Goal: Task Accomplishment & Management: Use online tool/utility

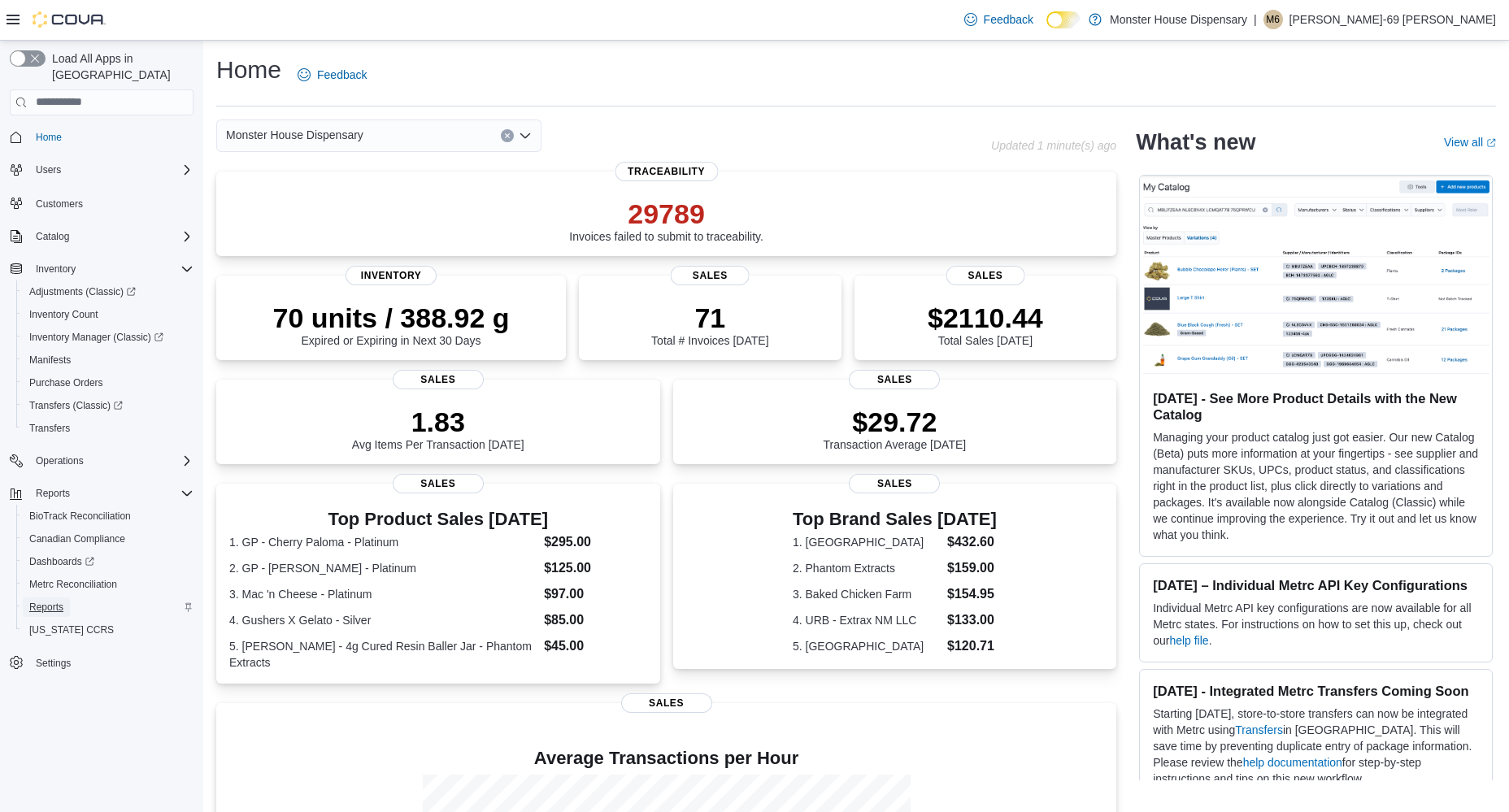
click at [62, 598] on span "Reports" at bounding box center [46, 607] width 34 height 20
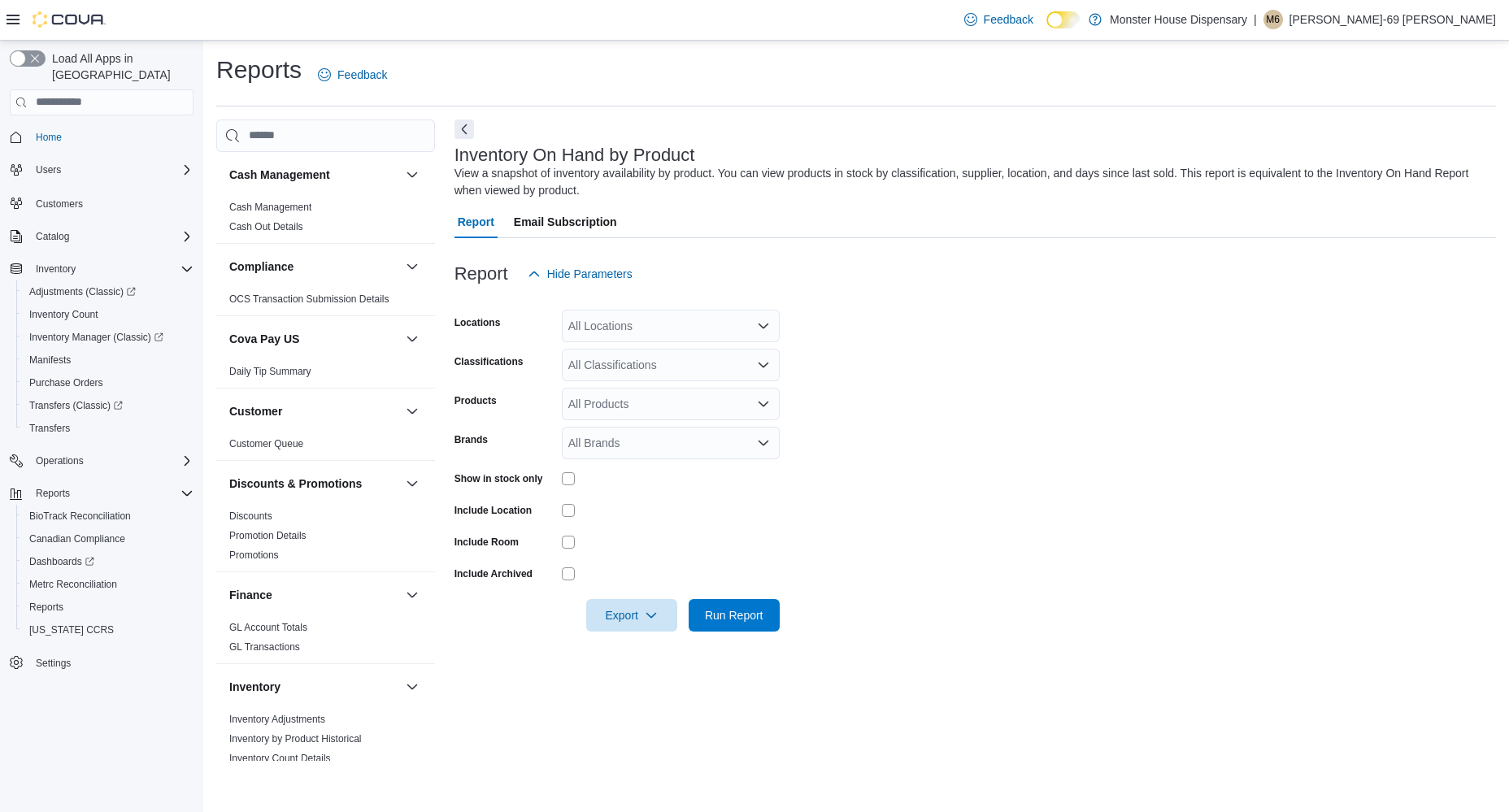
click at [710, 327] on div "All Locations" at bounding box center [670, 326] width 217 height 33
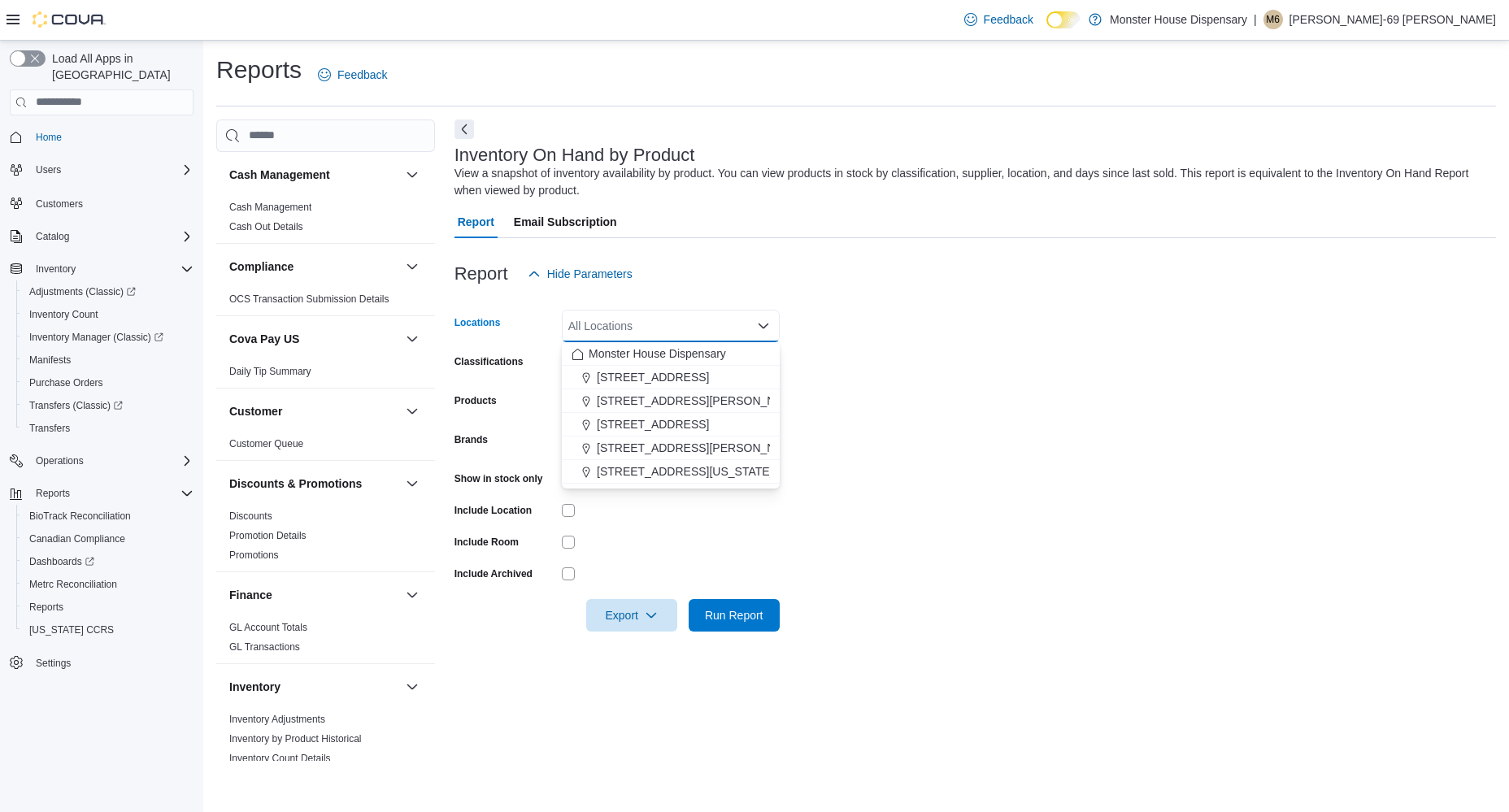
click at [896, 346] on form "Locations All Locations Combo box. Selected. Combo box input. All Locations. Ty…" at bounding box center [975, 460] width 1041 height 342
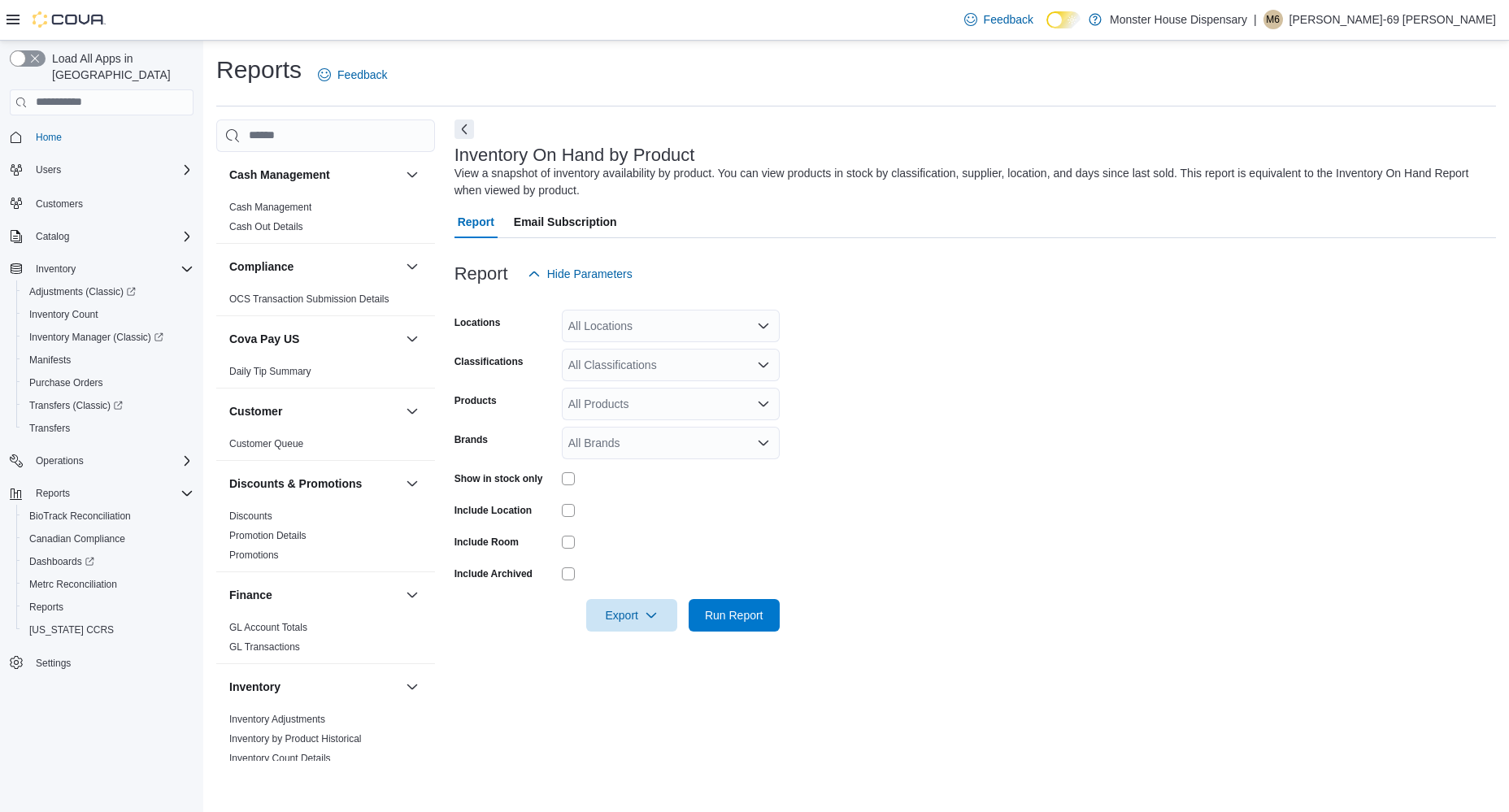
click at [744, 374] on div "All Classifications" at bounding box center [670, 364] width 217 height 33
click at [936, 356] on form "Locations All Locations Classifications All Classifications Combo box. Selected…" at bounding box center [975, 460] width 1041 height 342
click at [746, 331] on div "All Locations" at bounding box center [670, 326] width 217 height 33
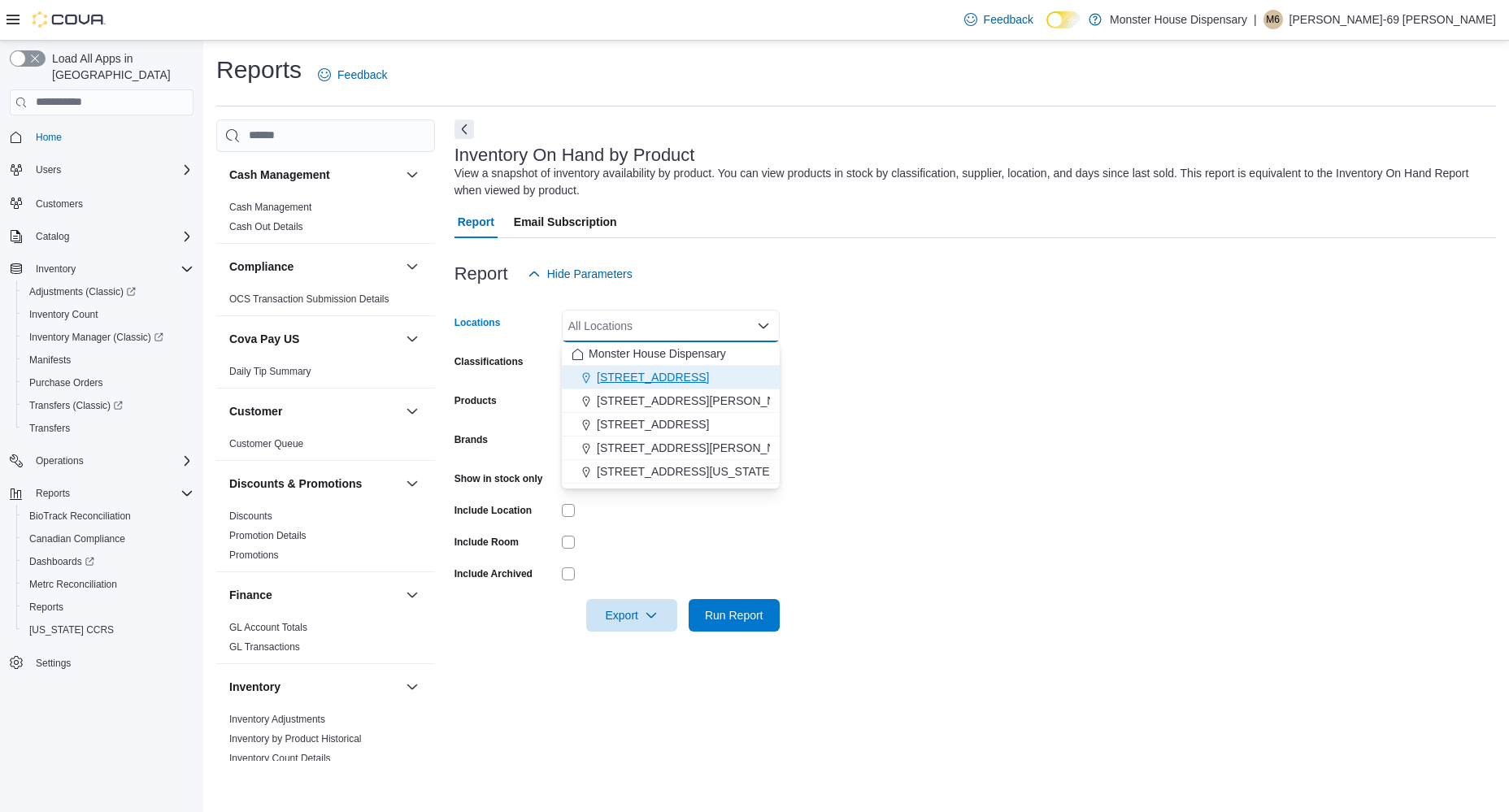
click at [687, 379] on span "[STREET_ADDRESS]" at bounding box center [652, 376] width 112 height 16
click at [712, 336] on div "[STREET_ADDRESS] Selected. [STREET_ADDRESS] Press Backspace to delete [STREET_A…" at bounding box center [670, 326] width 217 height 33
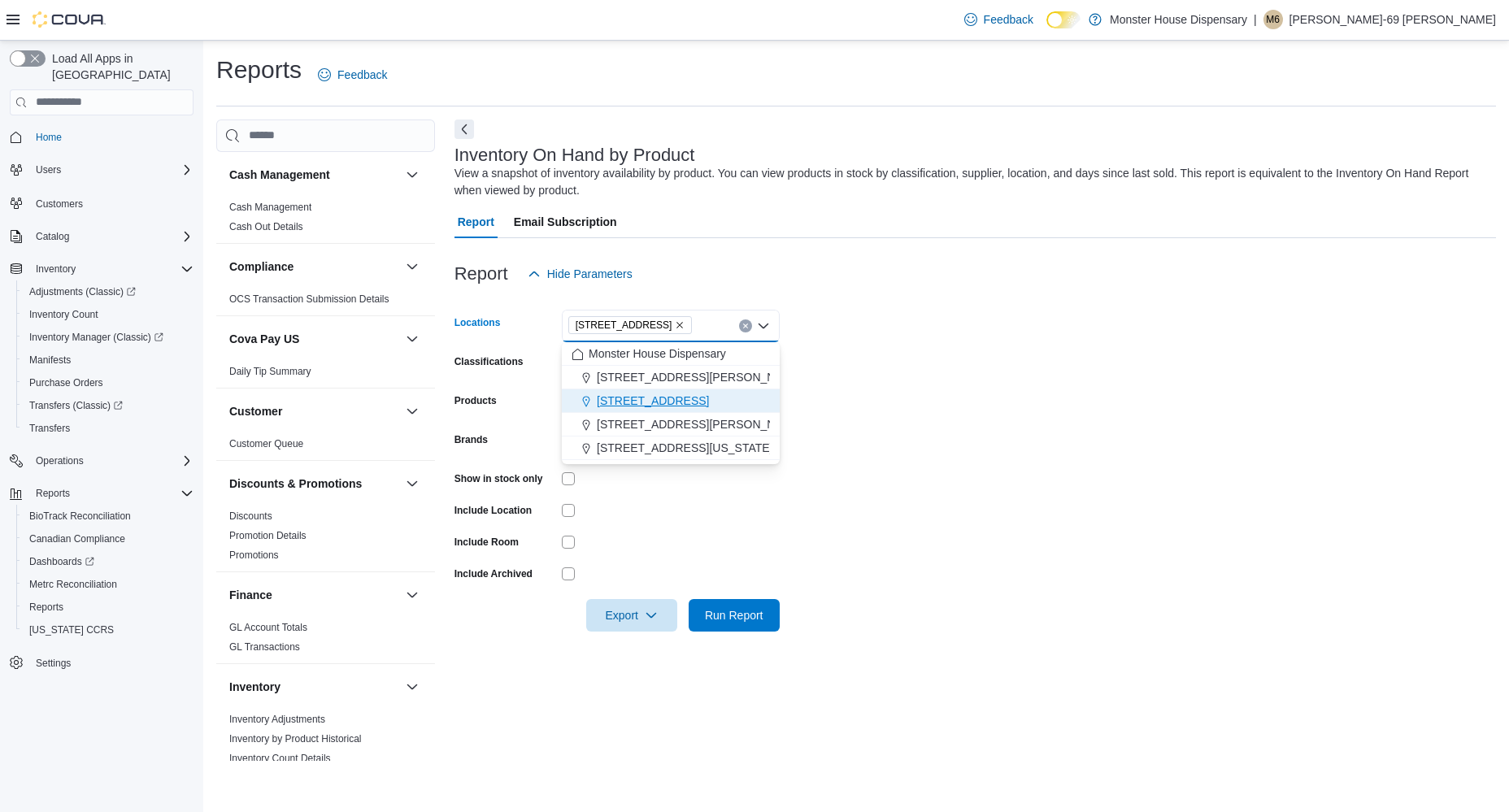
click at [705, 390] on button "[STREET_ADDRESS]" at bounding box center [670, 401] width 217 height 24
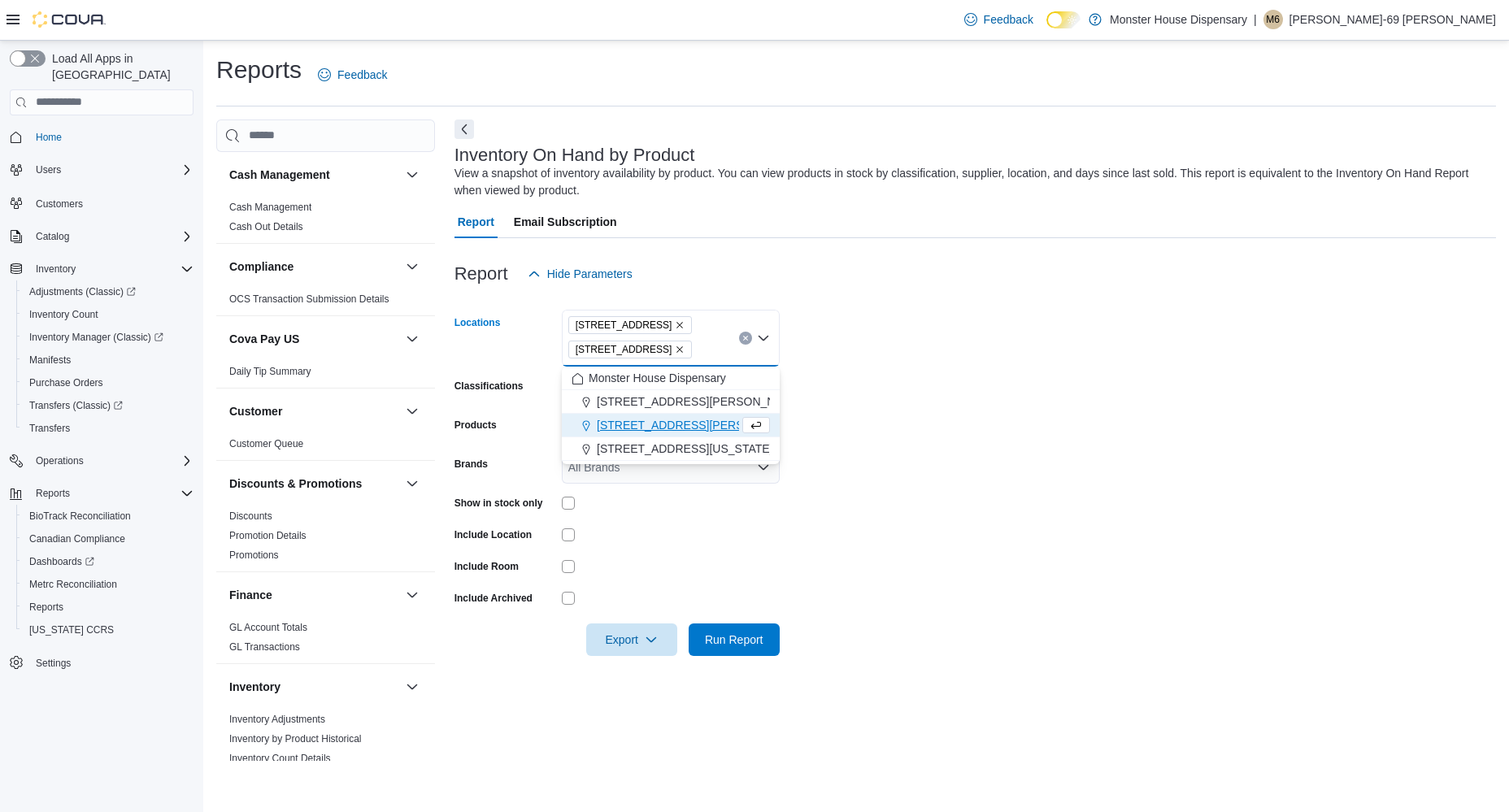
click at [684, 346] on icon "Remove 3497 Bataan Memorial West from selection in this group" at bounding box center [680, 349] width 9 height 9
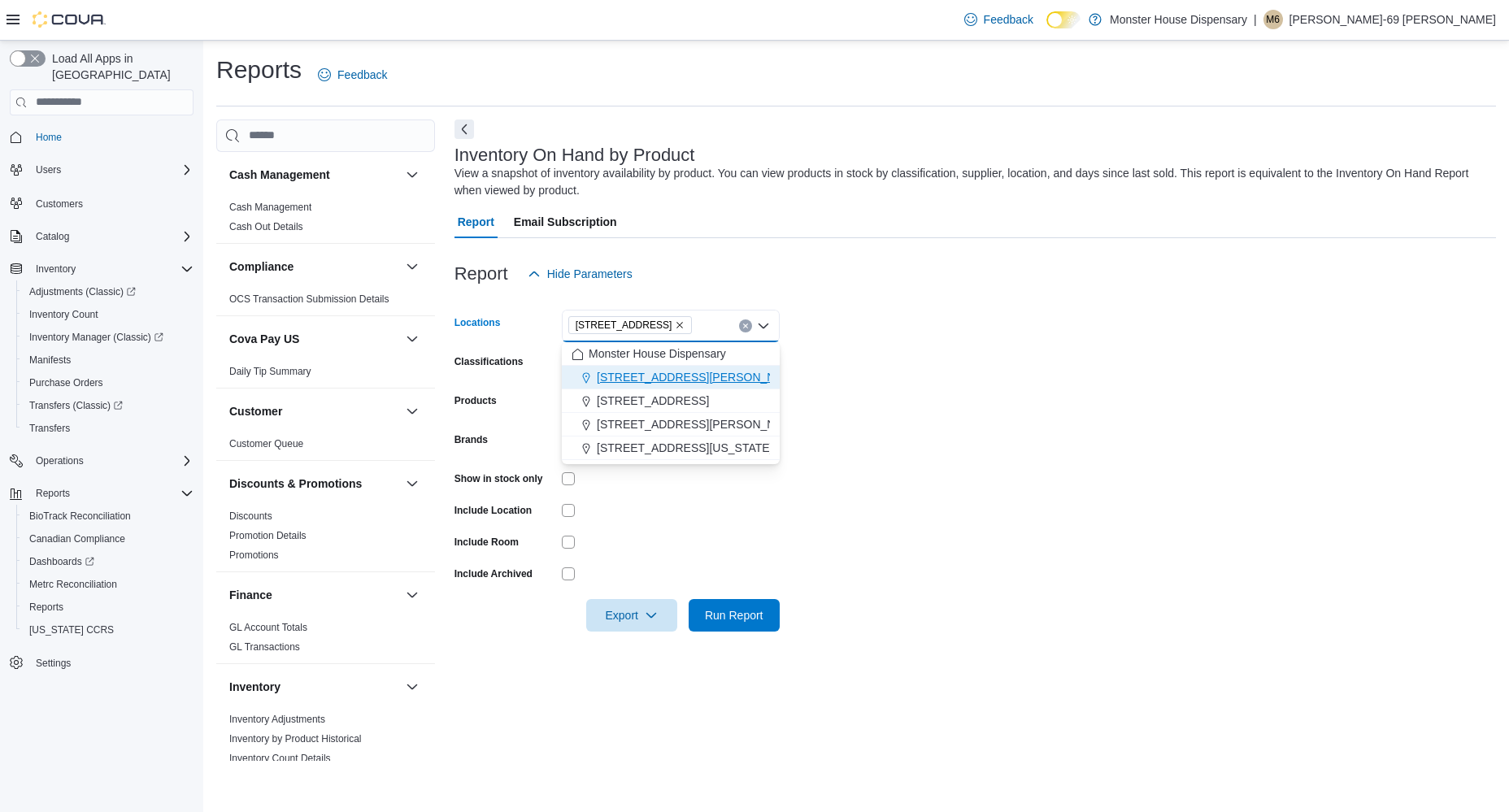
click at [715, 380] on span "[STREET_ADDRESS][PERSON_NAME]" at bounding box center [699, 376] width 206 height 16
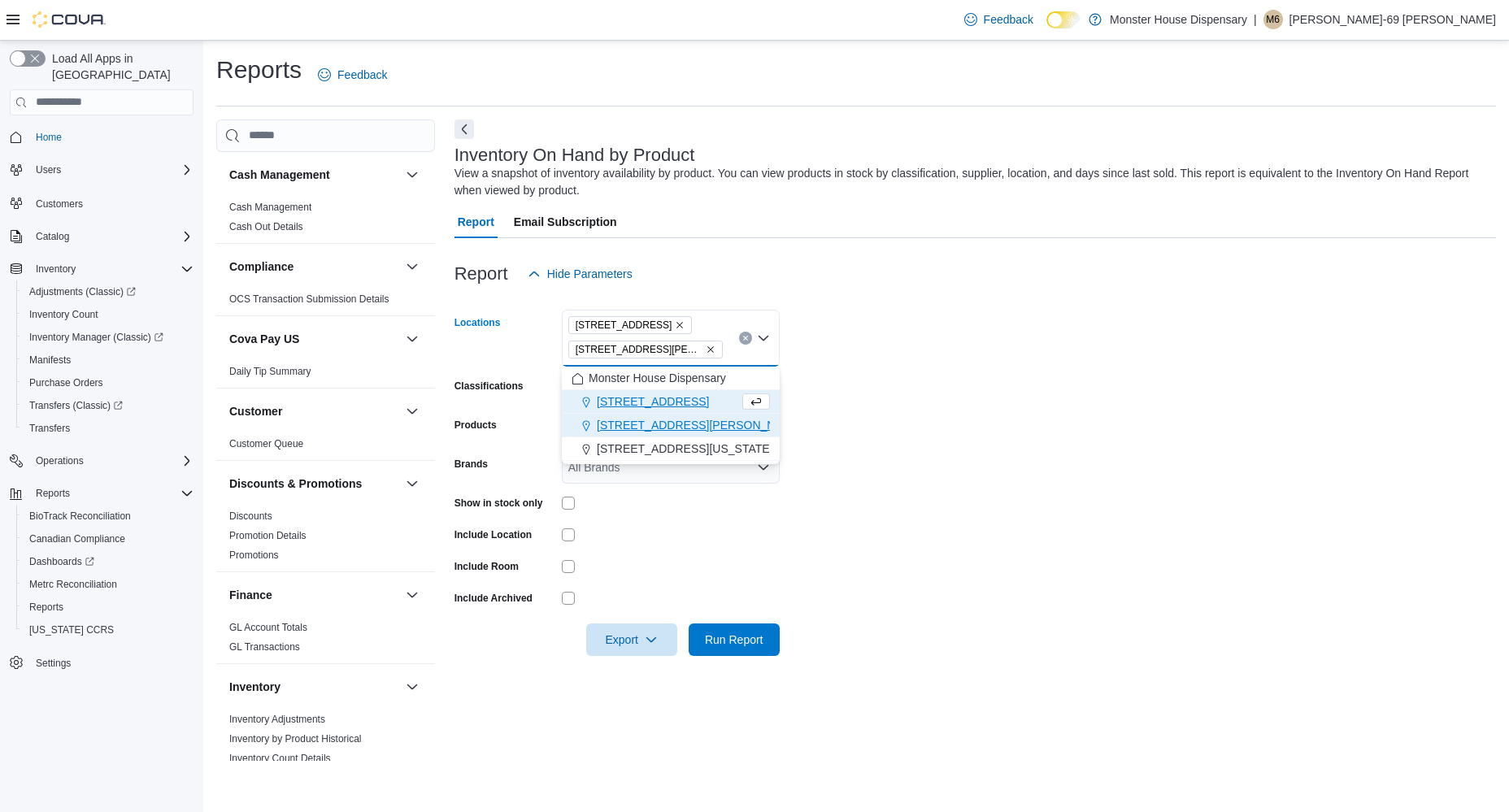
click at [682, 429] on div "[STREET_ADDRESS][PERSON_NAME]" at bounding box center [670, 424] width 199 height 16
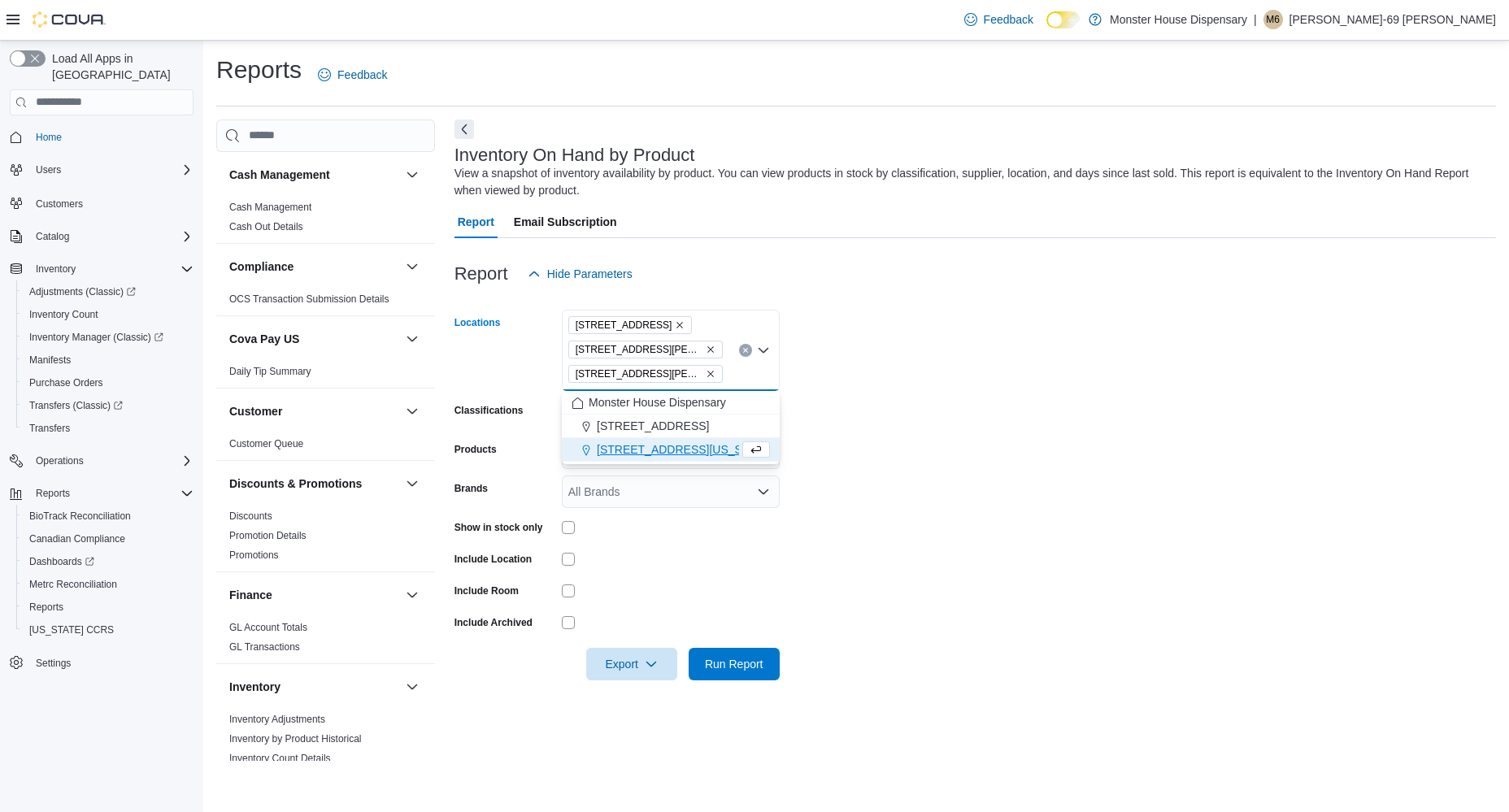
click at [849, 564] on form "Locations [STREET_ADDRESS] [STREET_ADDRESS][PERSON_NAME] [STREET_ADDRESS][PERSO…" at bounding box center [975, 485] width 1041 height 390
click at [705, 486] on div "All Brands" at bounding box center [670, 491] width 217 height 33
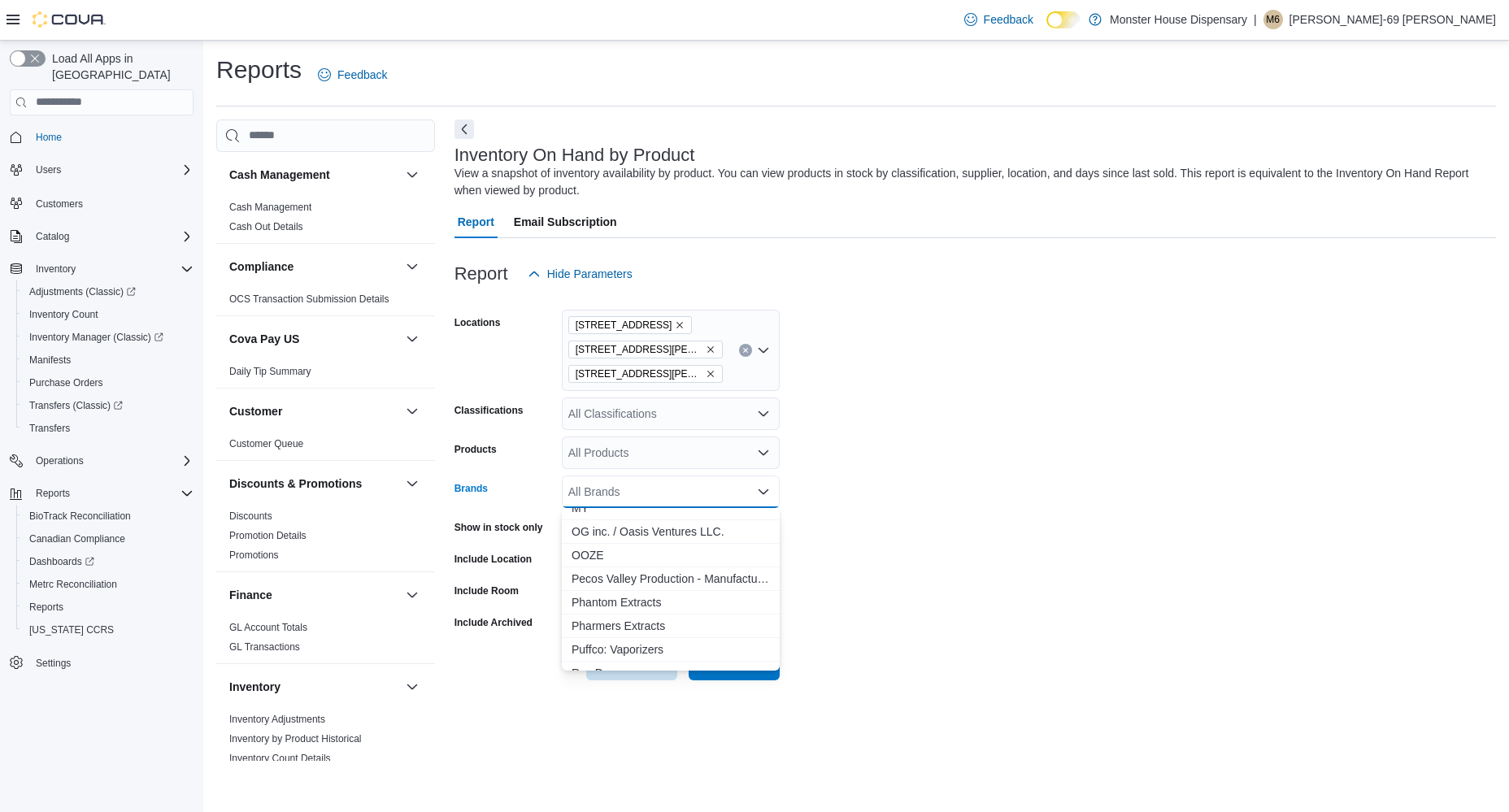
scroll to position [1293, 0]
click at [654, 610] on span "Pharmers Extracts" at bounding box center [670, 616] width 199 height 16
click at [900, 485] on form "Locations [STREET_ADDRESS] [STREET_ADDRESS][PERSON_NAME] [STREET_ADDRESS][PERSO…" at bounding box center [975, 485] width 1041 height 390
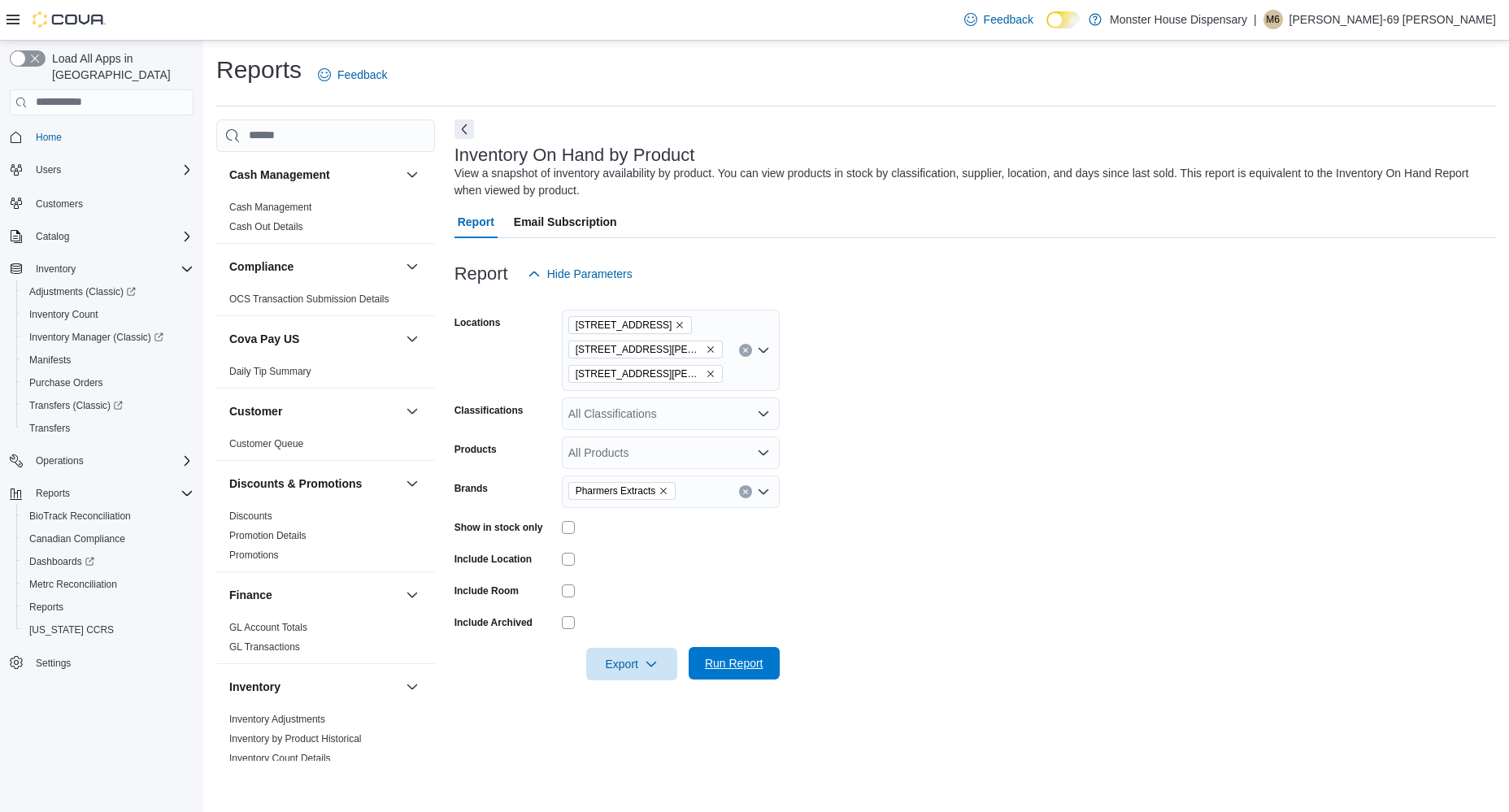
click at [727, 660] on span "Run Report" at bounding box center [734, 662] width 58 height 16
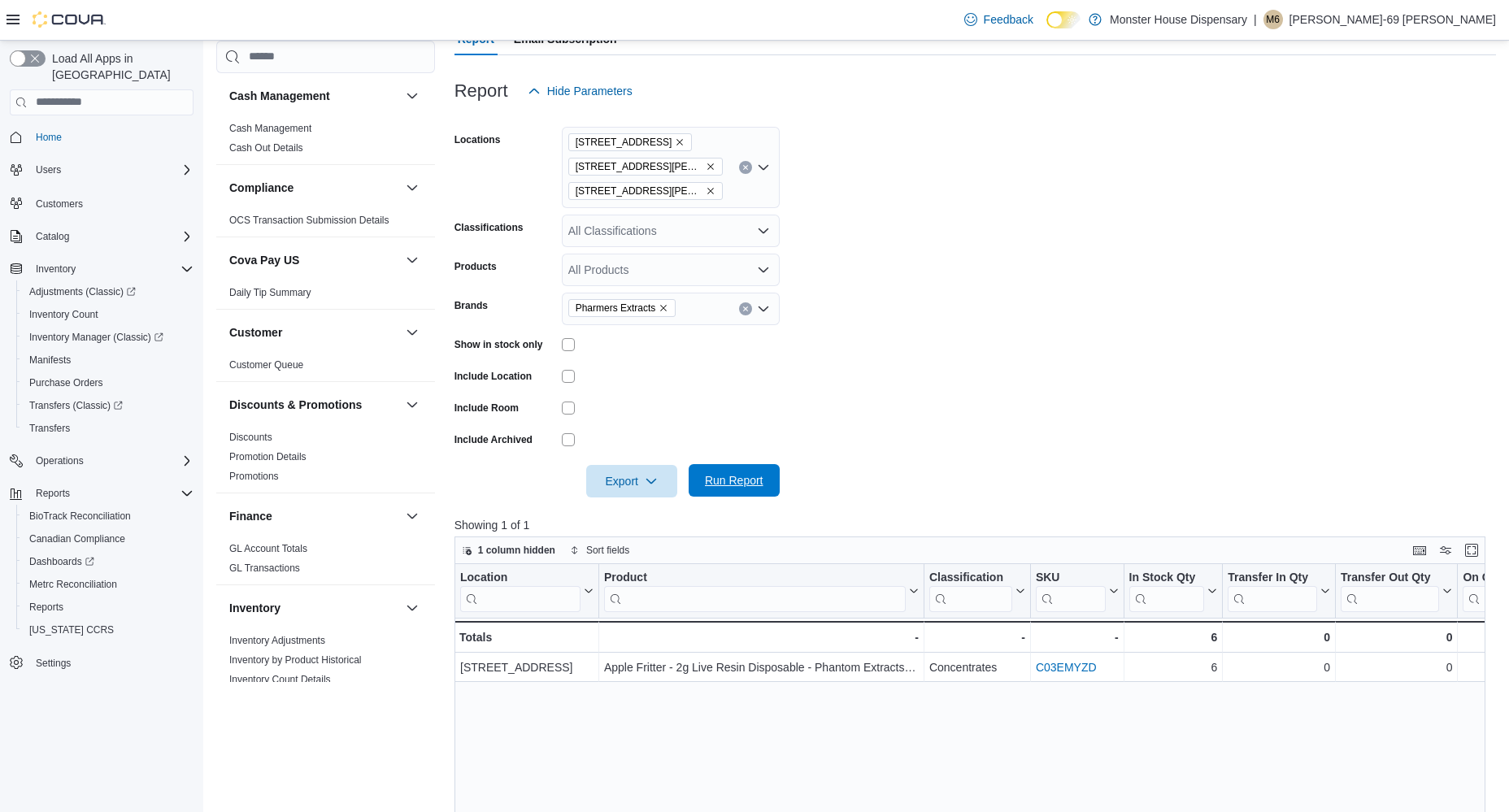
scroll to position [183, 0]
click at [728, 165] on div "[STREET_ADDRESS] [STREET_ADDRESS][PERSON_NAME] [STREET_ADDRESS][PERSON_NAME]" at bounding box center [670, 167] width 217 height 81
click at [668, 266] on span "[STREET_ADDRESS][US_STATE]" at bounding box center [684, 265] width 176 height 16
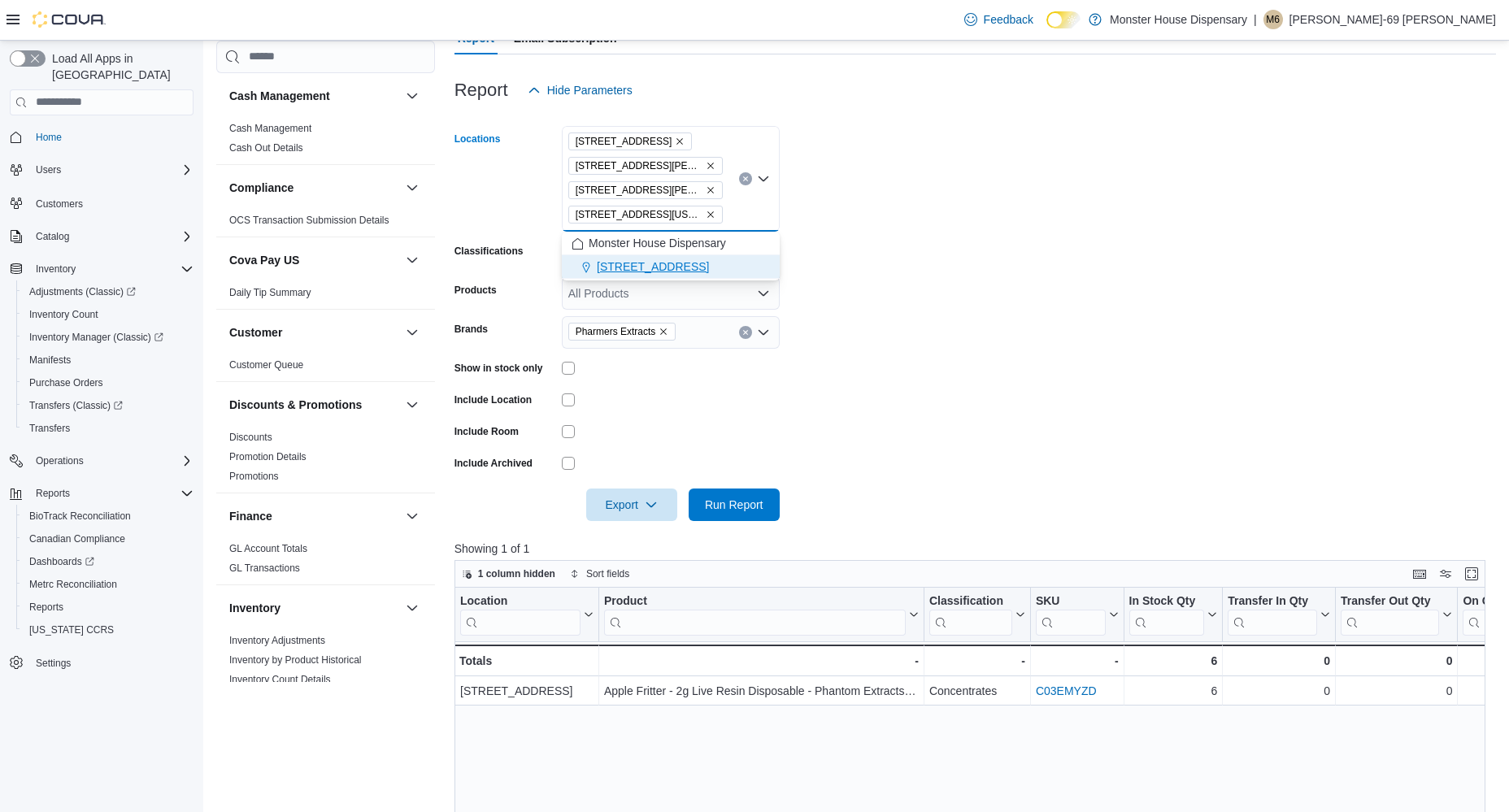
click at [709, 264] on span "[STREET_ADDRESS]" at bounding box center [652, 266] width 112 height 16
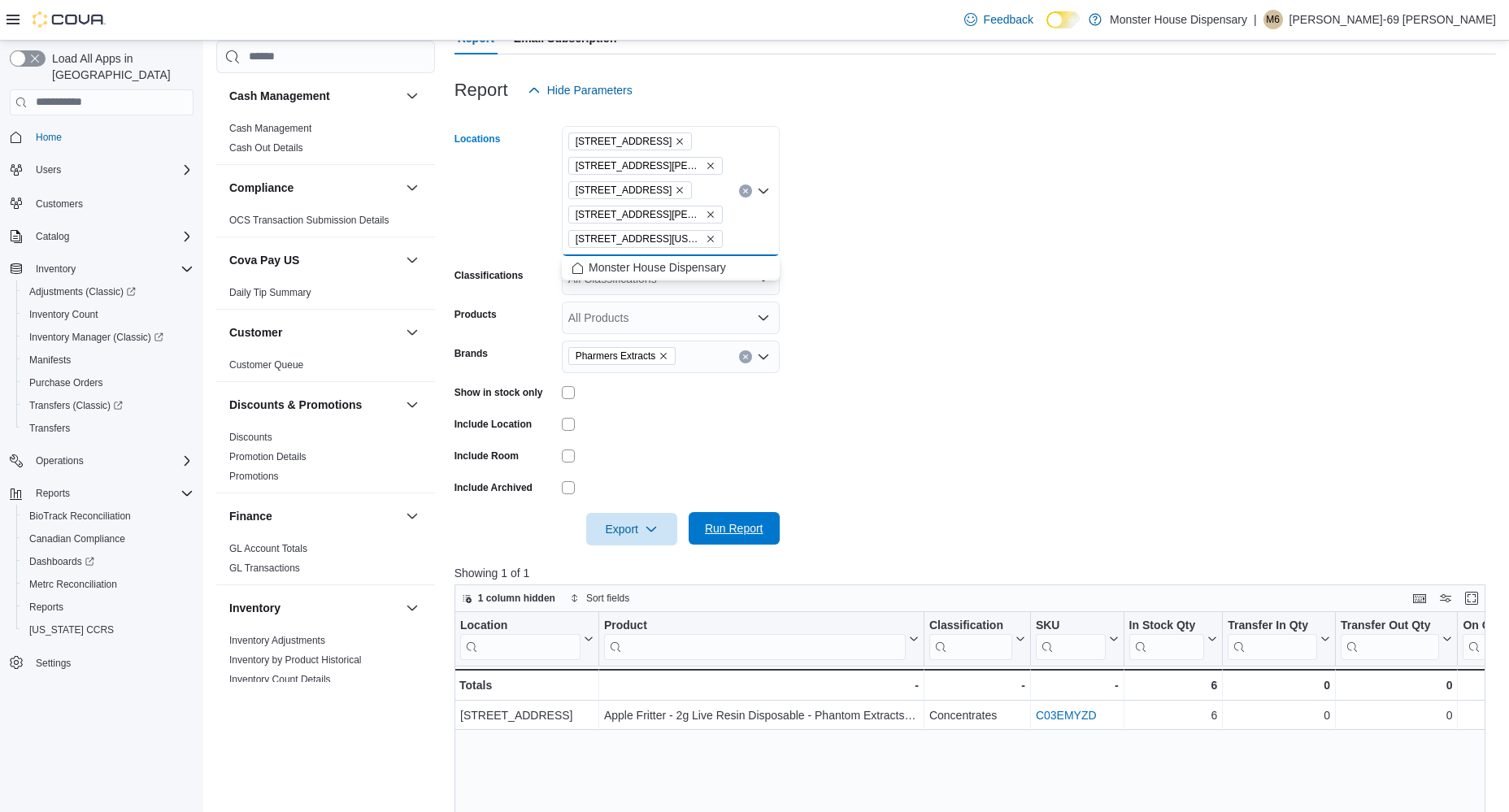
click at [758, 526] on span "Run Report" at bounding box center [734, 528] width 58 height 16
click at [645, 538] on span "Export" at bounding box center [632, 528] width 72 height 33
click at [633, 580] on button "Export to Csv" at bounding box center [632, 594] width 92 height 33
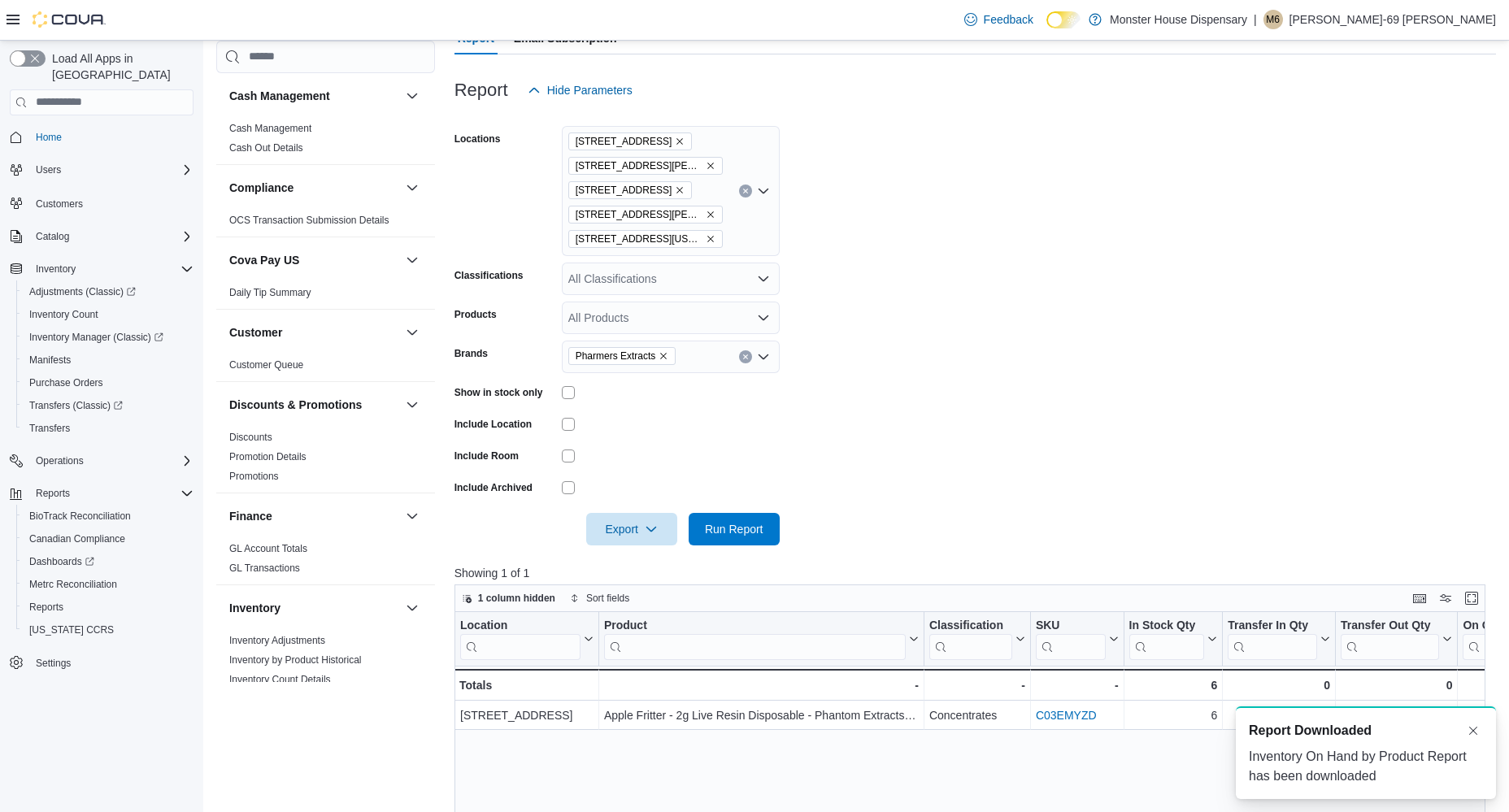
click at [629, 564] on div at bounding box center [975, 554] width 1041 height 20
click at [648, 533] on icon "button" at bounding box center [651, 528] width 13 height 13
click at [641, 565] on span "Export to Excel" at bounding box center [632, 562] width 73 height 13
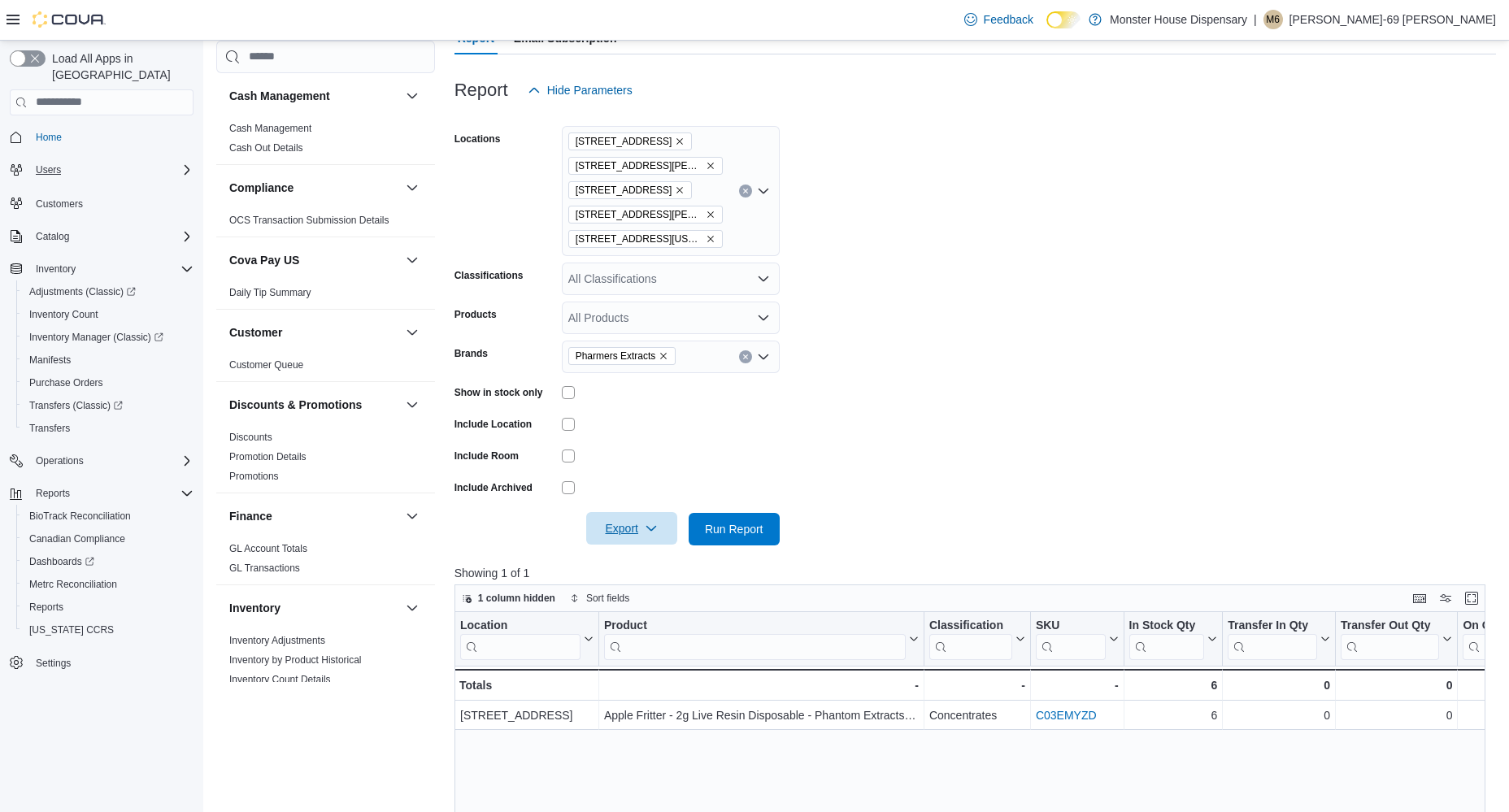
scroll to position [186, 0]
